Goal: Check status

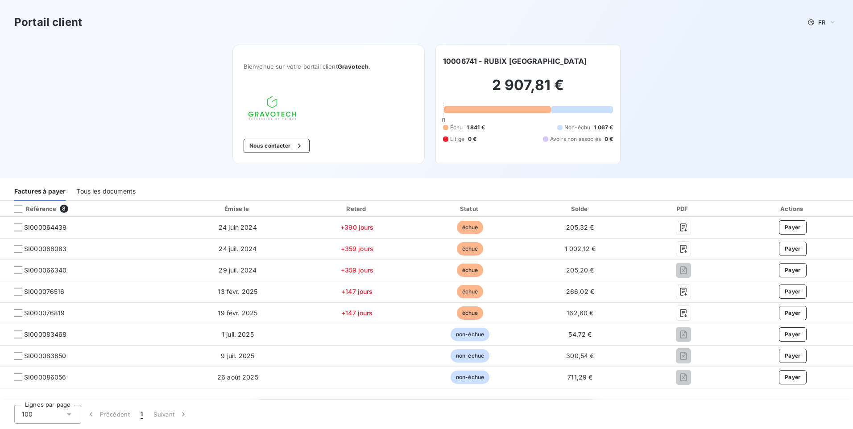
drag, startPoint x: 791, startPoint y: 101, endPoint x: 649, endPoint y: 178, distance: 161.9
click at [790, 102] on div "Portail client FR Bienvenue sur votre portail client Gravotech . Nous contacter…" at bounding box center [426, 89] width 853 height 178
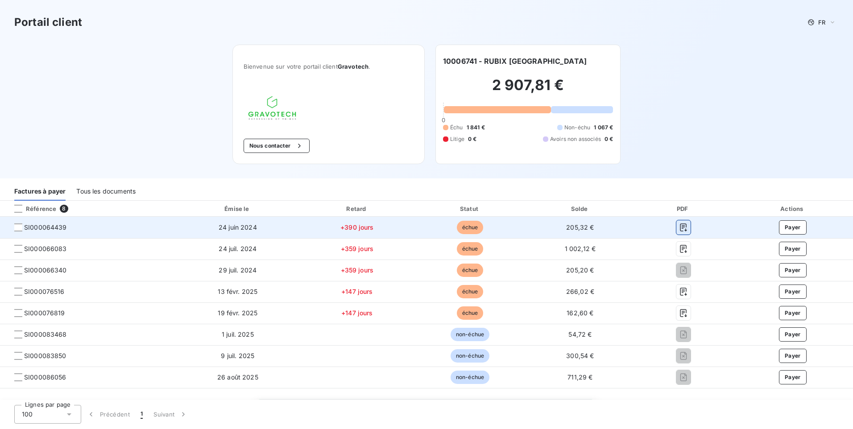
click at [680, 225] on icon "button" at bounding box center [683, 228] width 7 height 8
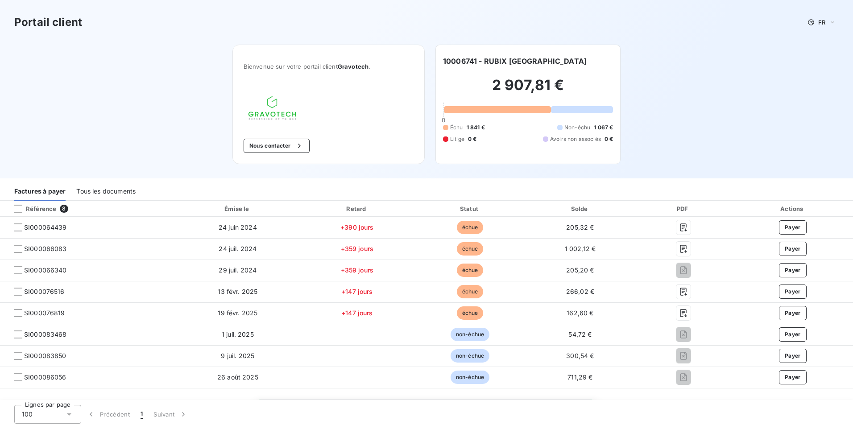
drag, startPoint x: 728, startPoint y: 400, endPoint x: 721, endPoint y: 394, distance: 9.2
click at [727, 400] on div "Lignes par page 100 Précédent 1 Suivant" at bounding box center [426, 414] width 853 height 29
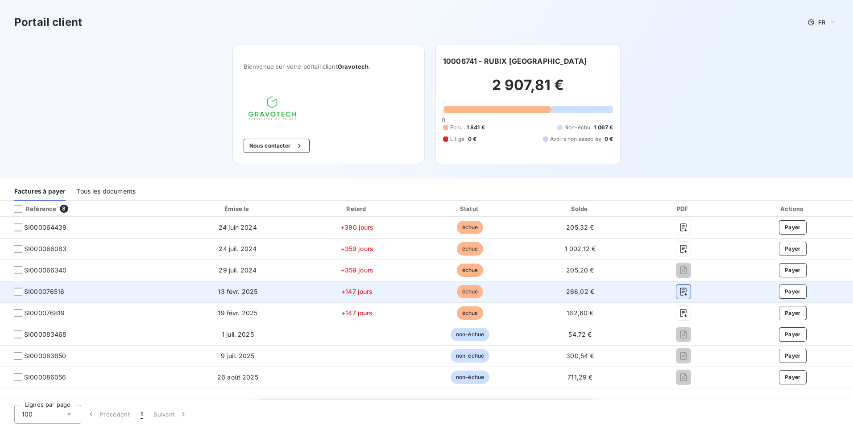
click at [679, 289] on icon "button" at bounding box center [683, 291] width 9 height 9
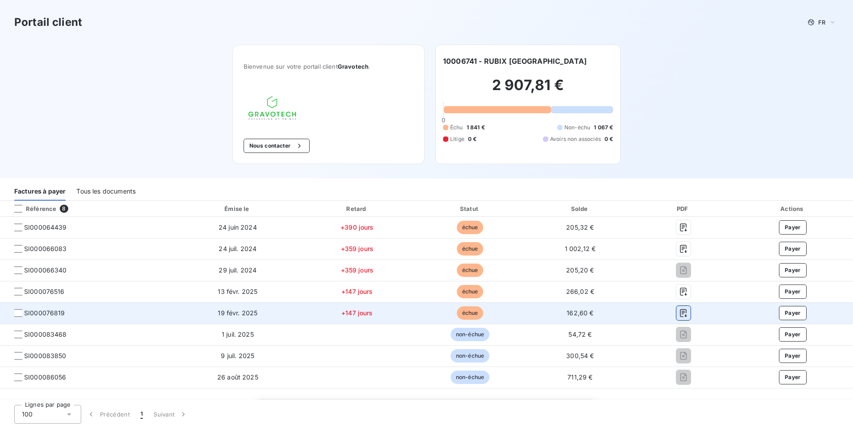
click at [680, 310] on icon "button" at bounding box center [683, 313] width 7 height 8
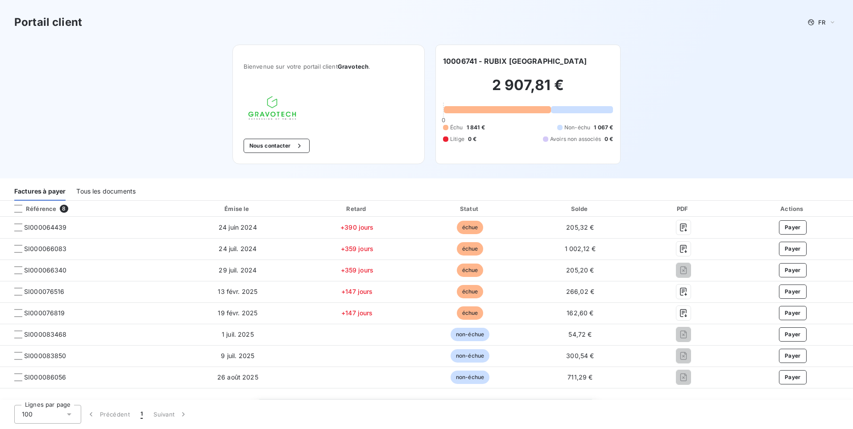
drag, startPoint x: 167, startPoint y: 89, endPoint x: 512, endPoint y: 0, distance: 356.5
click at [167, 89] on div "Portail client FR Bienvenue sur votre portail client Gravotech . Nous contacter…" at bounding box center [426, 89] width 853 height 178
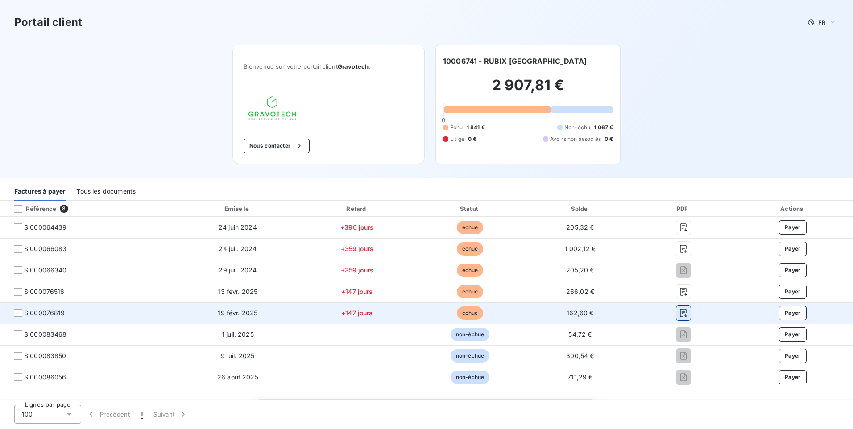
click at [680, 314] on icon "button" at bounding box center [683, 313] width 7 height 8
click at [680, 313] on icon "button" at bounding box center [683, 313] width 7 height 8
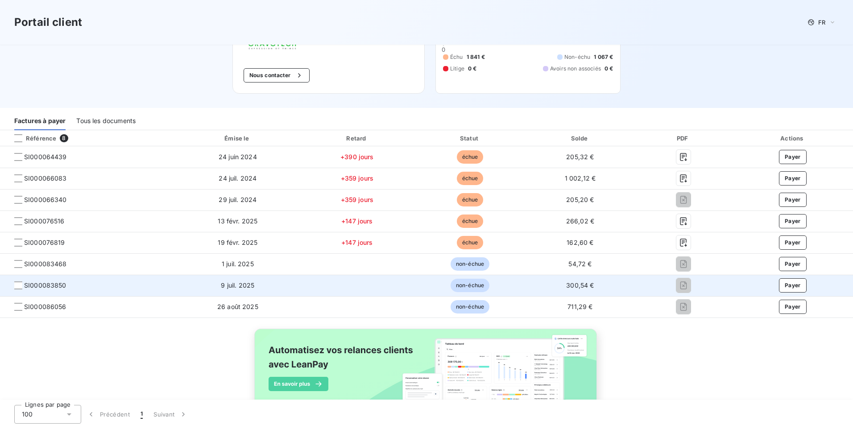
scroll to position [108, 0]
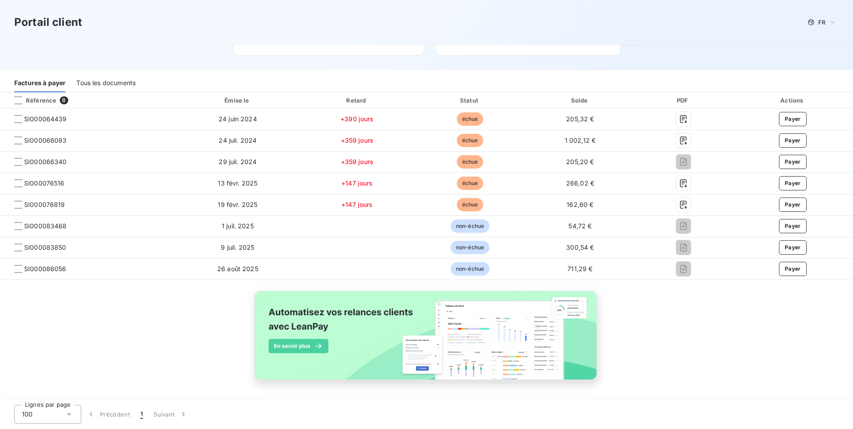
click at [637, 363] on div "Référence 8 Émise le Retard Statut Solde PDF Actions SI000064439 [DATE] +390 jo…" at bounding box center [426, 246] width 853 height 308
click at [177, 344] on div "Référence 8 Émise le Retard Statut Solde PDF Actions SI000064439 [DATE] +390 jo…" at bounding box center [426, 246] width 853 height 308
click at [821, 379] on div "Référence 8 Émise le Retard Statut Solde PDF Actions SI000064439 [DATE] +390 jo…" at bounding box center [426, 246] width 853 height 308
